Goal: Task Accomplishment & Management: Manage account settings

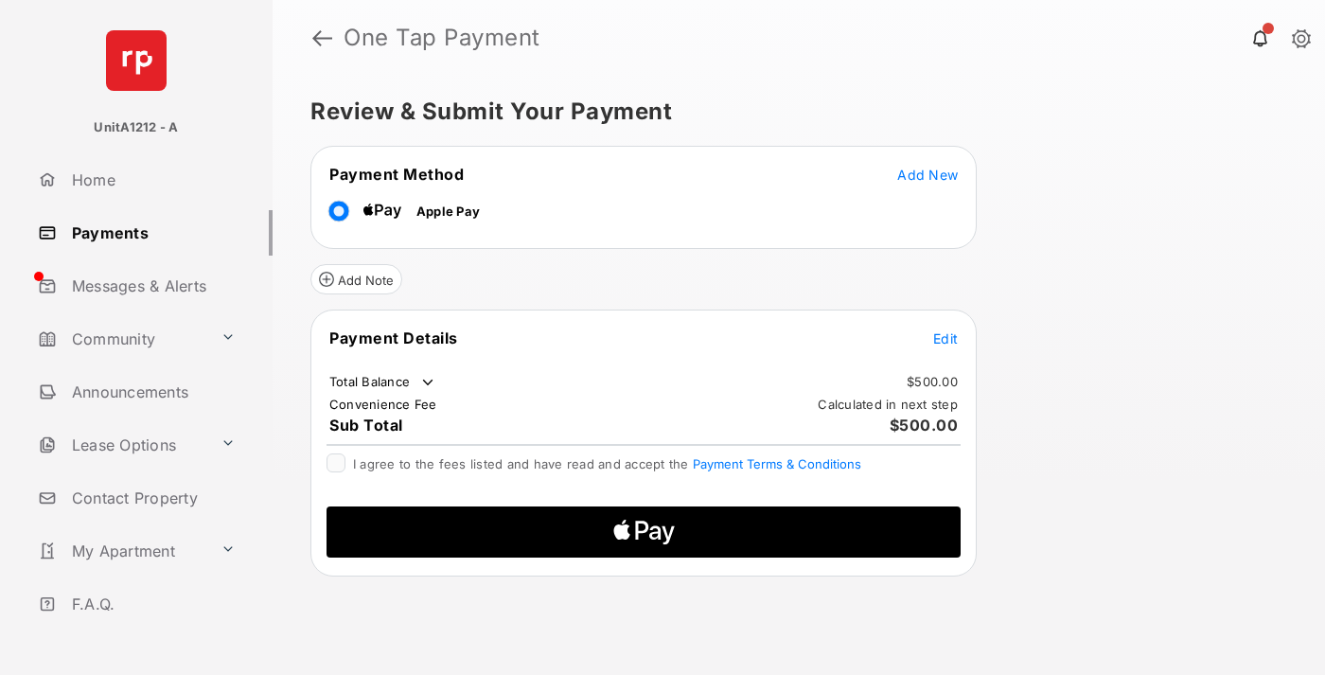
click at [928, 173] on span "Add New" at bounding box center [927, 175] width 61 height 16
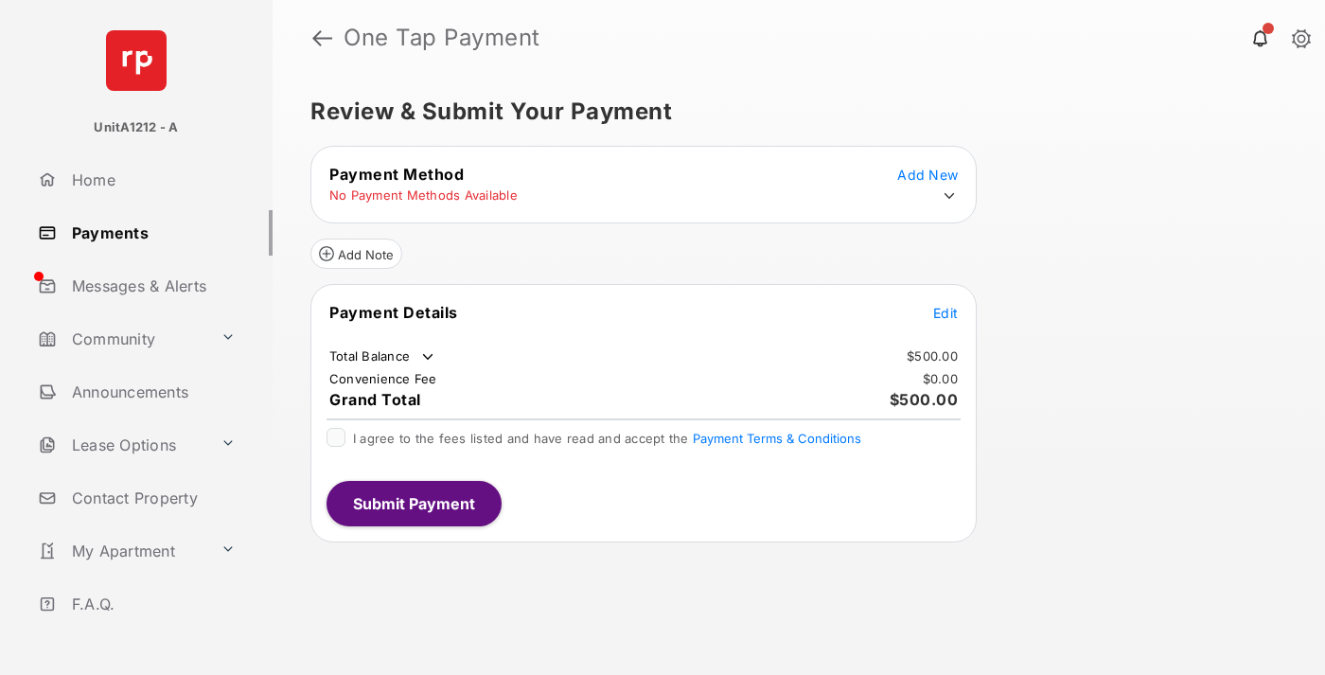
click at [950, 196] on icon at bounding box center [949, 195] width 17 height 17
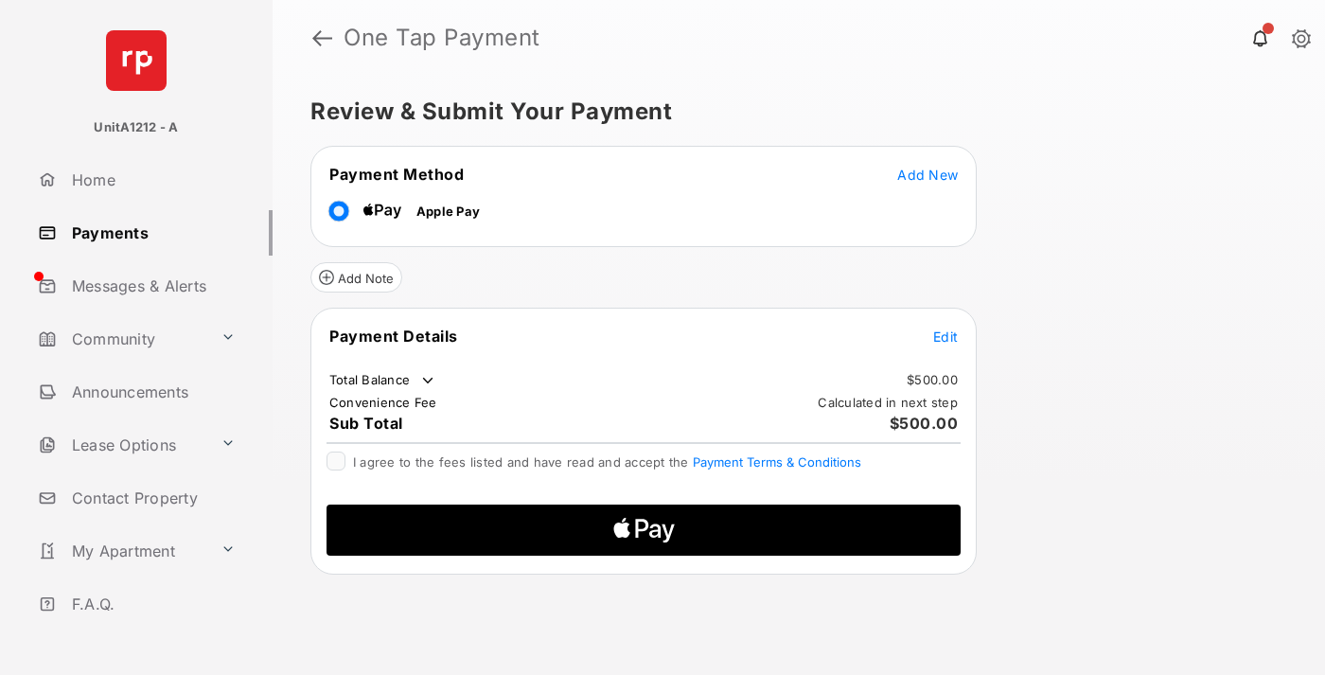
click at [946, 335] on span "Edit" at bounding box center [945, 337] width 25 height 16
